Goal: Task Accomplishment & Management: Complete application form

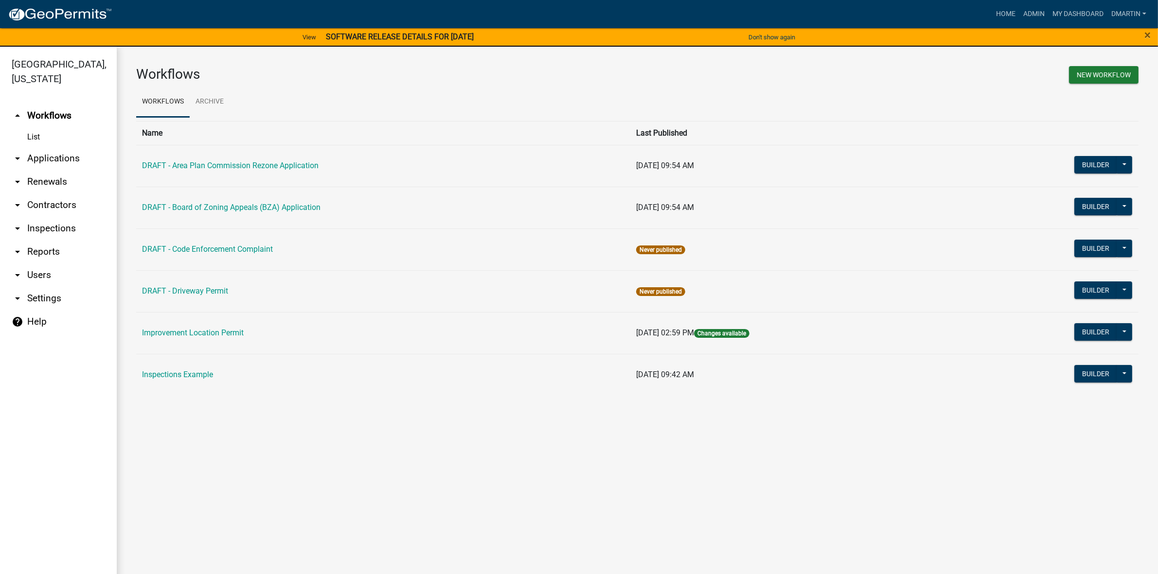
click at [38, 157] on link "arrow_drop_down Applications" at bounding box center [58, 158] width 117 height 23
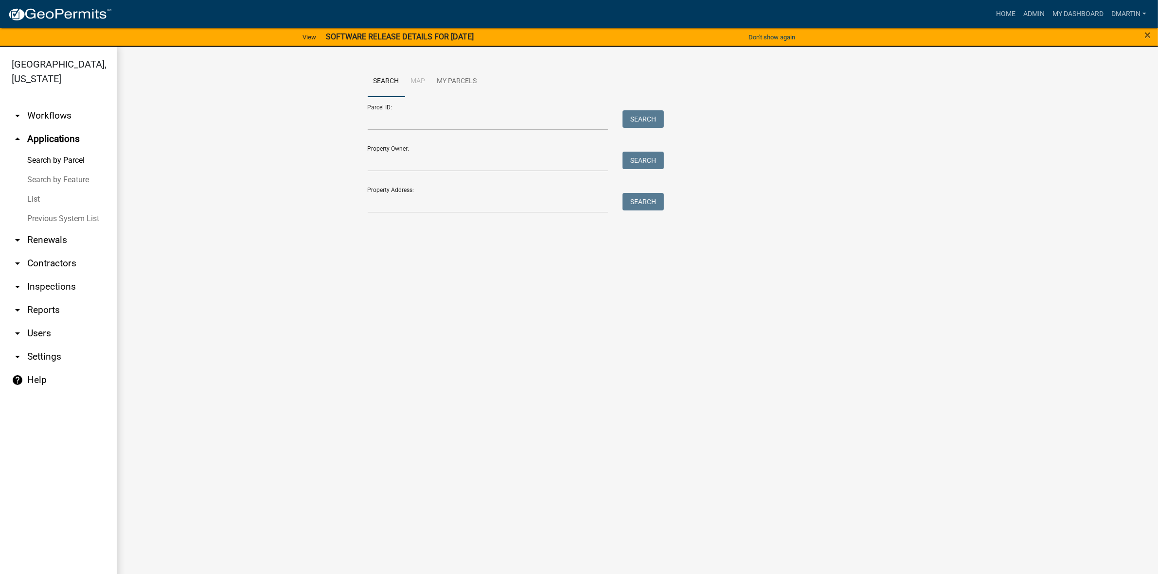
click at [36, 198] on link "List" at bounding box center [58, 199] width 117 height 19
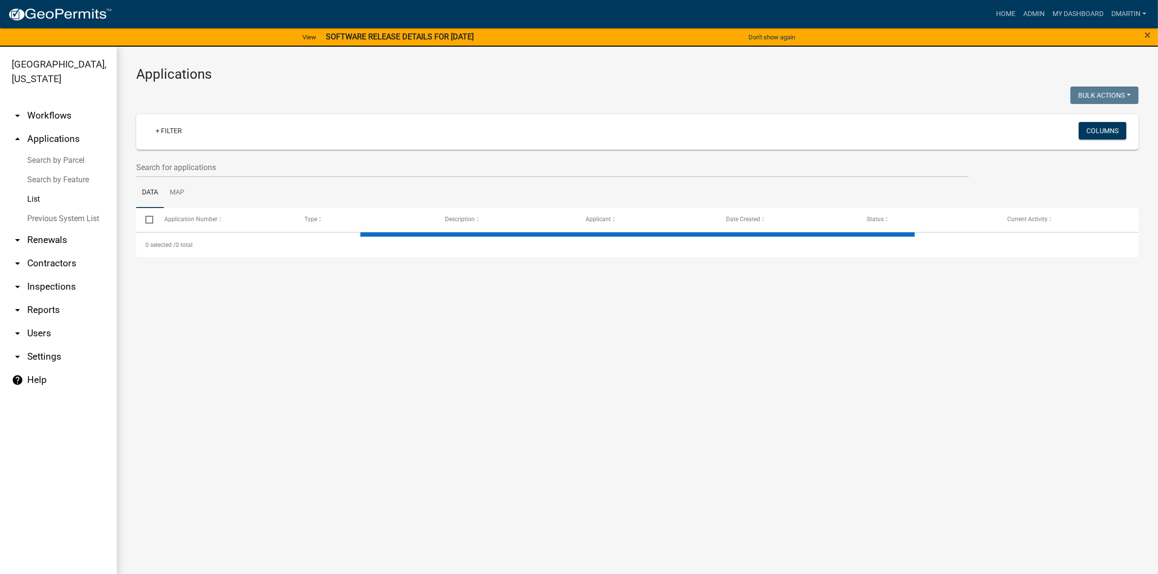
select select "3: 100"
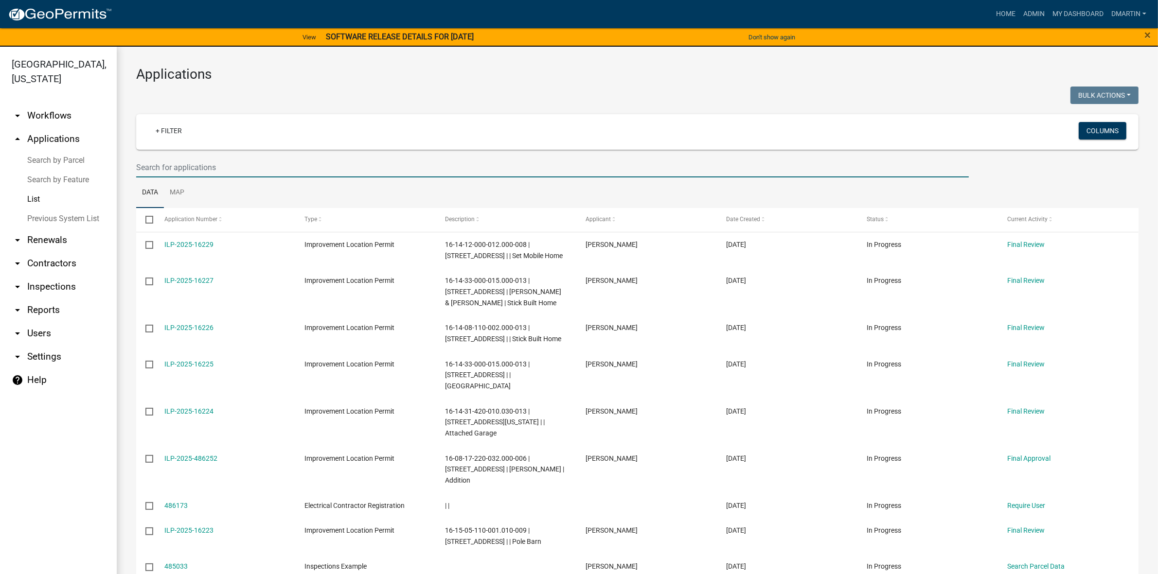
click at [216, 163] on input "text" at bounding box center [552, 168] width 833 height 20
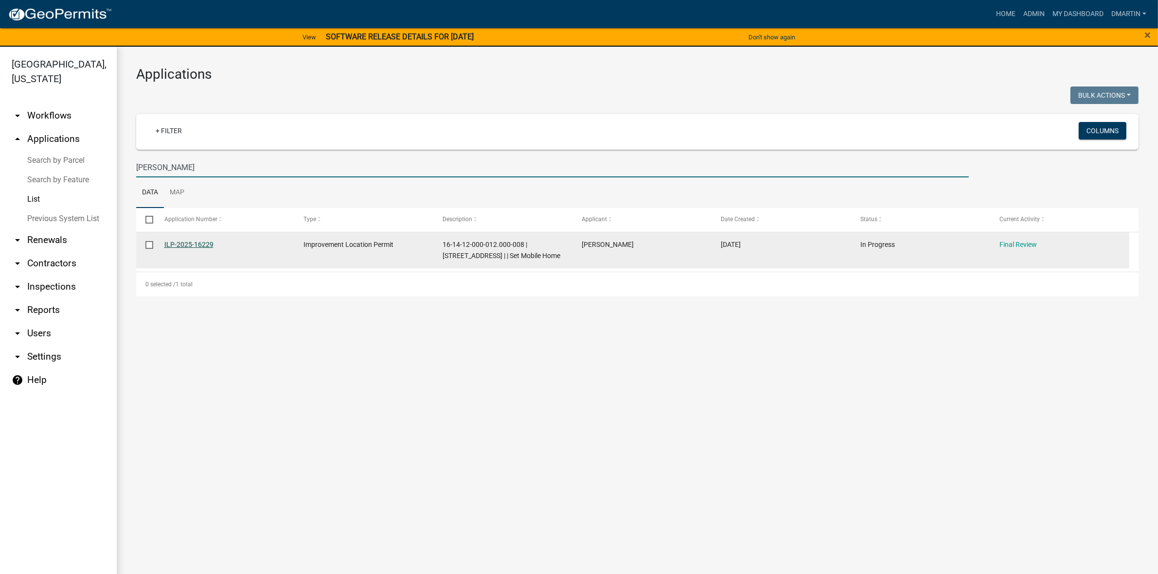
type input "[PERSON_NAME]"
click at [194, 242] on link "ILP-2025-16229" at bounding box center [188, 245] width 49 height 8
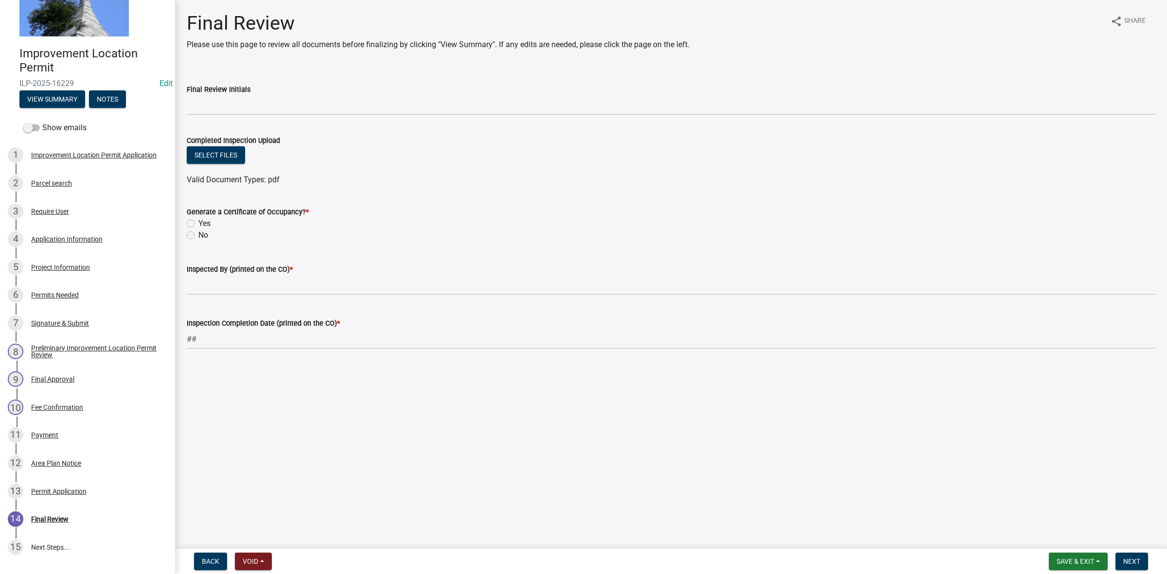
scroll to position [124, 0]
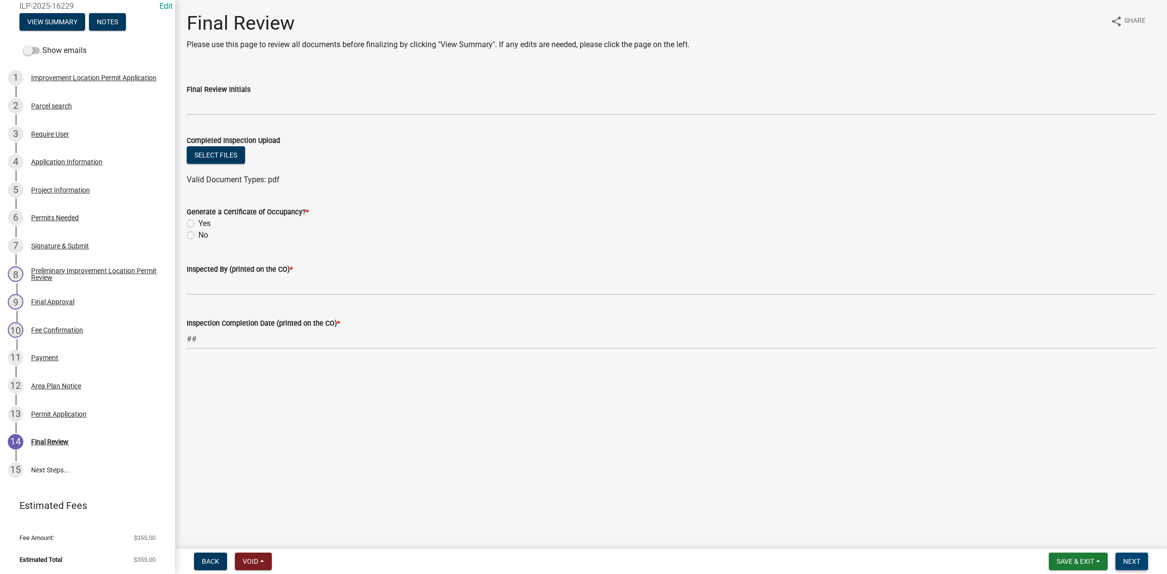
click at [1138, 560] on span "Next" at bounding box center [1132, 562] width 17 height 8
click at [360, 254] on div "Required" at bounding box center [671, 256] width 969 height 12
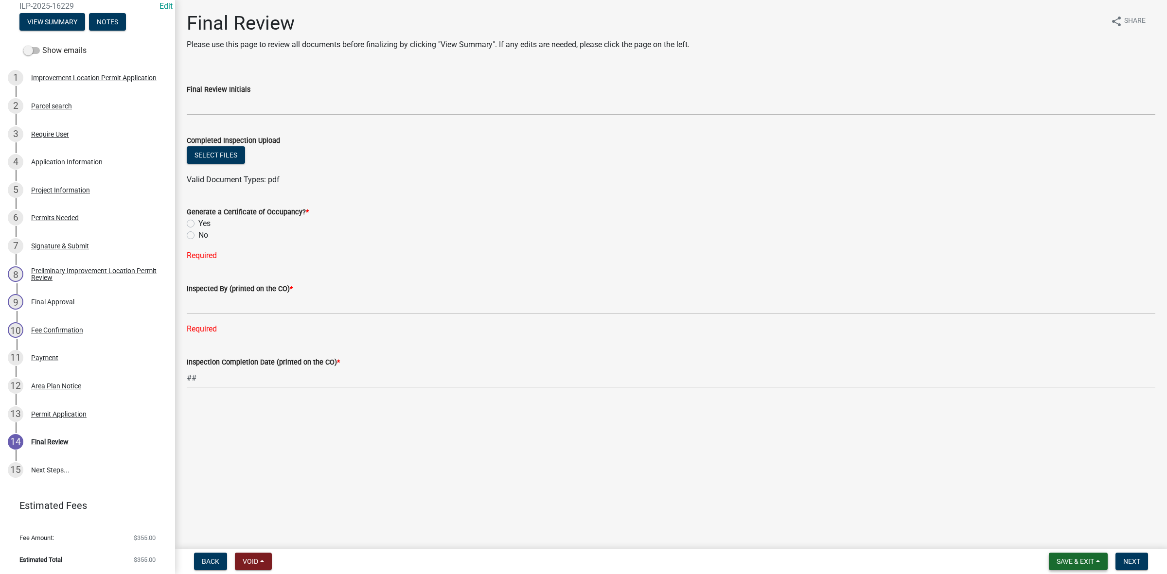
click at [1068, 560] on span "Save & Exit" at bounding box center [1075, 562] width 37 height 8
click at [1051, 531] on button "Save & Exit" at bounding box center [1069, 536] width 78 height 23
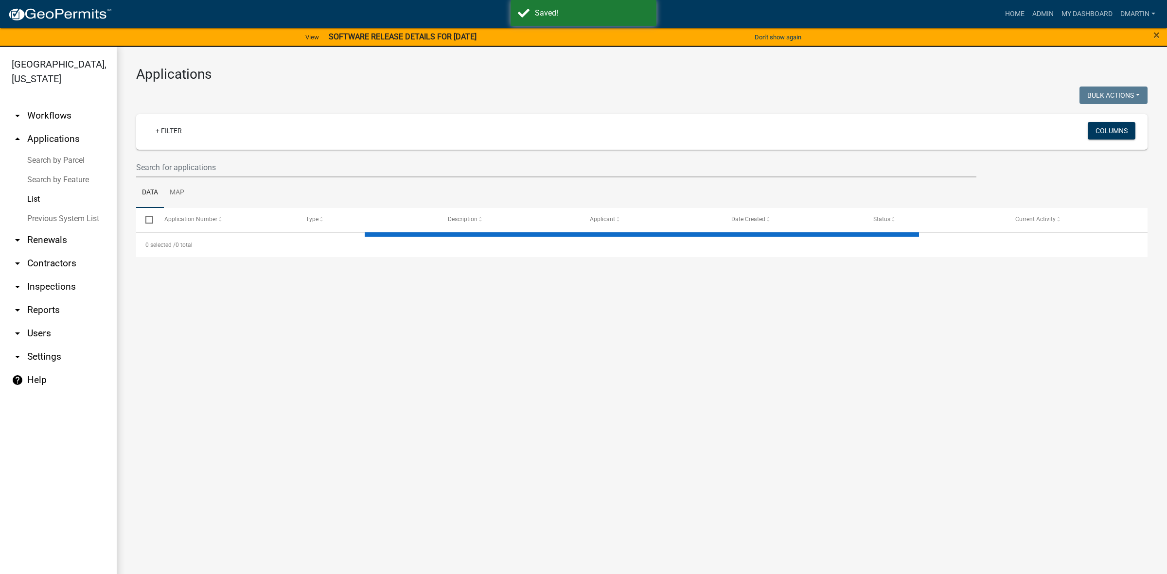
select select "3: 100"
